Goal: Transaction & Acquisition: Purchase product/service

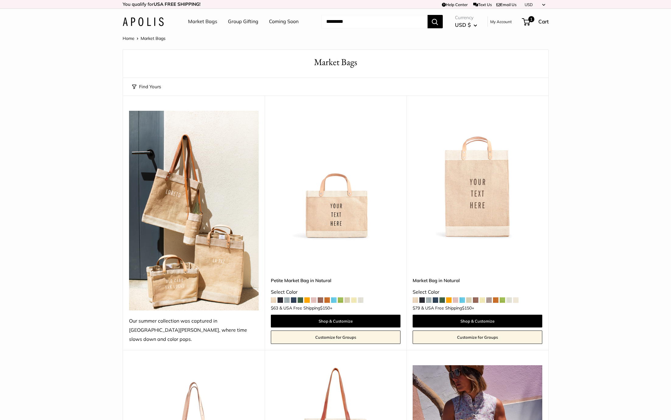
click at [150, 23] on img at bounding box center [143, 21] width 41 height 9
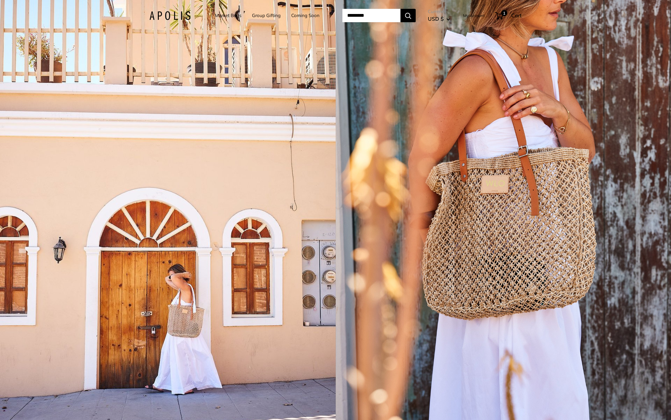
click at [223, 16] on link "Market Bags" at bounding box center [228, 15] width 26 height 9
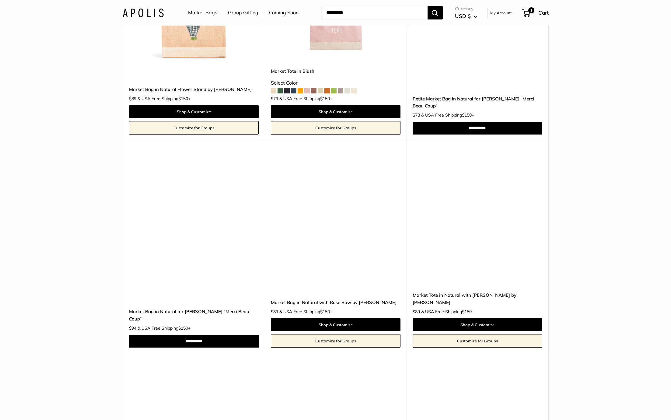
scroll to position [994, 0]
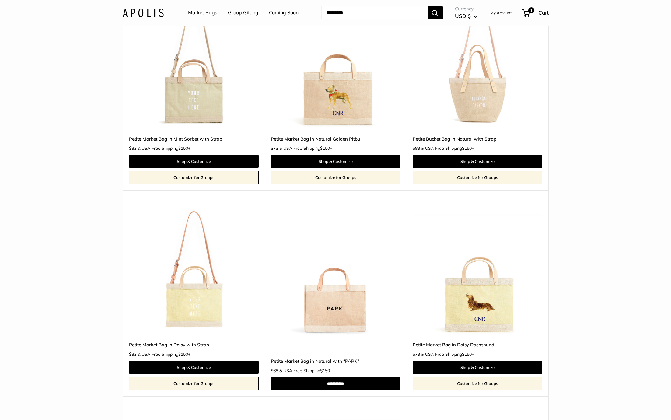
scroll to position [2866, 0]
